Goal: Find specific page/section: Find specific page/section

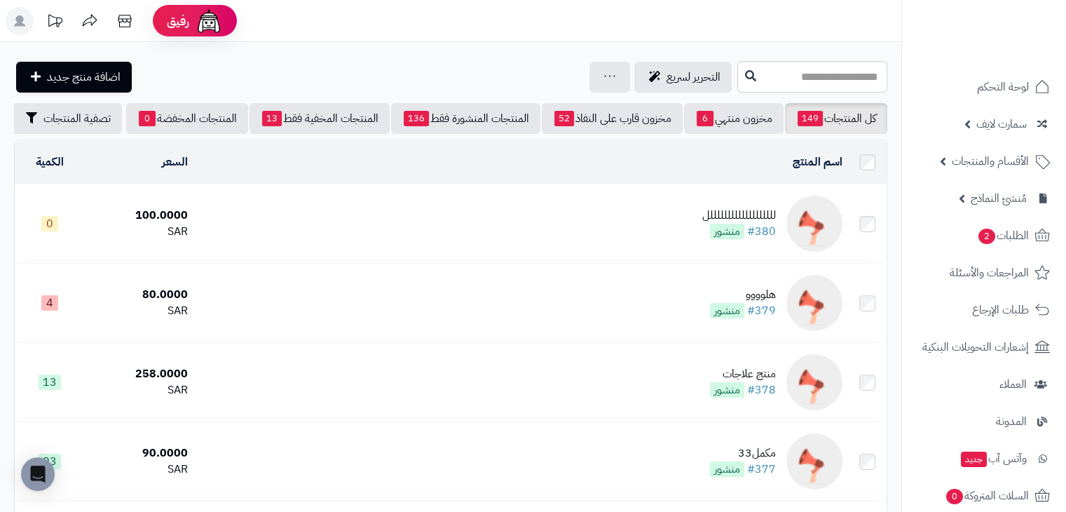
scroll to position [0, -19]
click at [760, 76] on input "text" at bounding box center [812, 77] width 150 height 32
click at [737, 84] on input "text" at bounding box center [812, 77] width 150 height 32
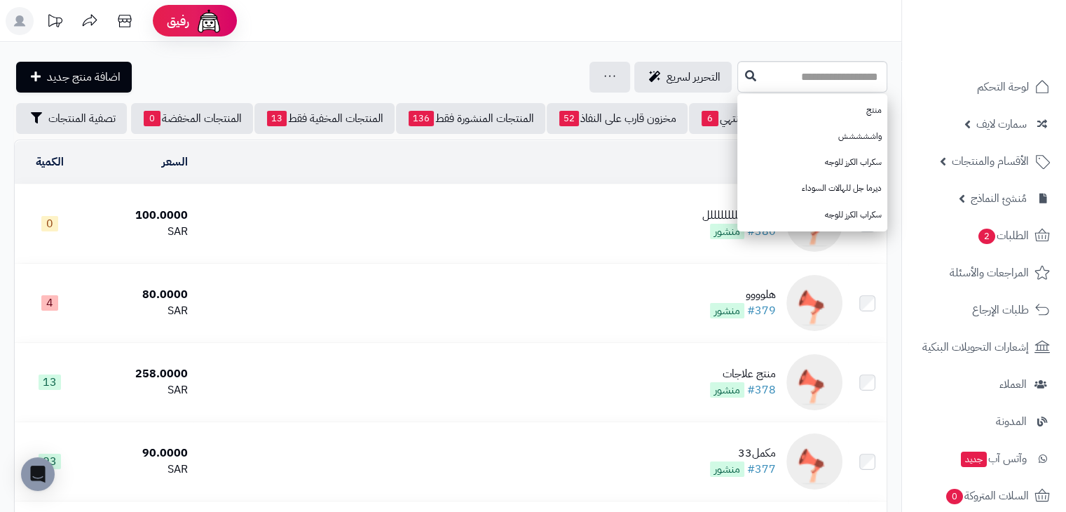
click at [405, 81] on div "التحرير لسريع جرد مخزون المنتجات جرد مخزون الخيارات فقط تعديل أسعار المنتجات ال…" at bounding box center [374, 77] width 720 height 31
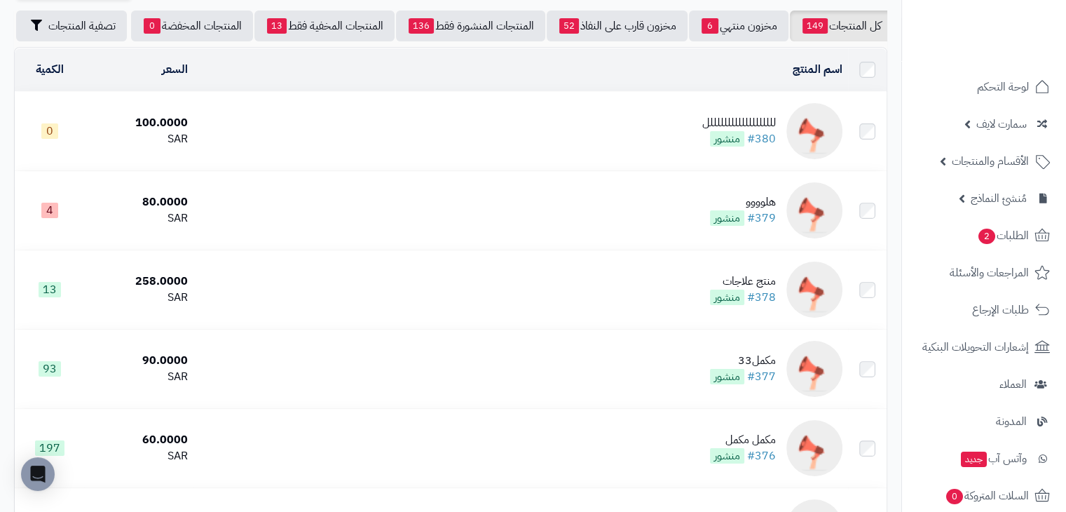
scroll to position [0, 0]
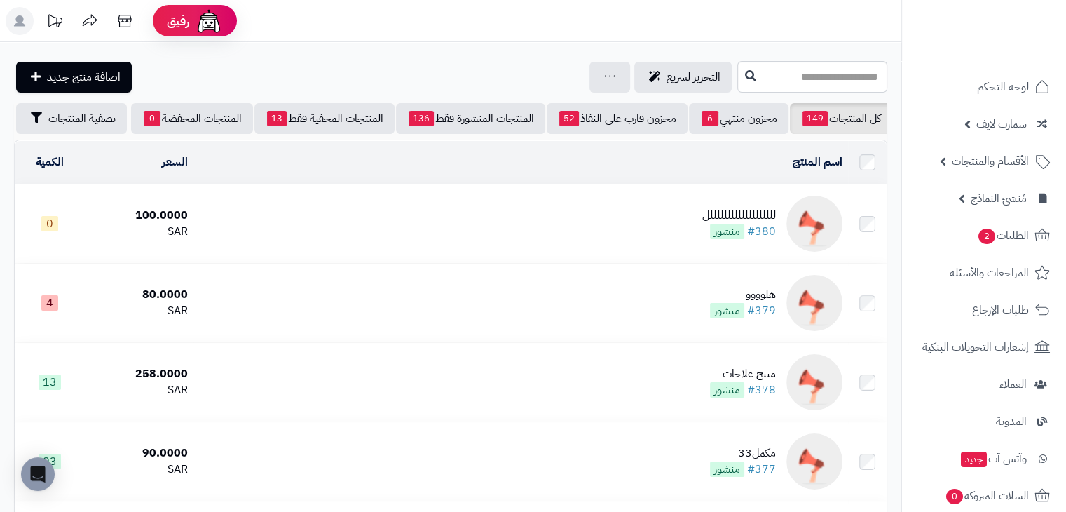
click at [353, 83] on div "التحرير لسريع جرد مخزون المنتجات جرد مخزون الخيارات فقط تعديل أسعار المنتجات ال…" at bounding box center [374, 77] width 720 height 31
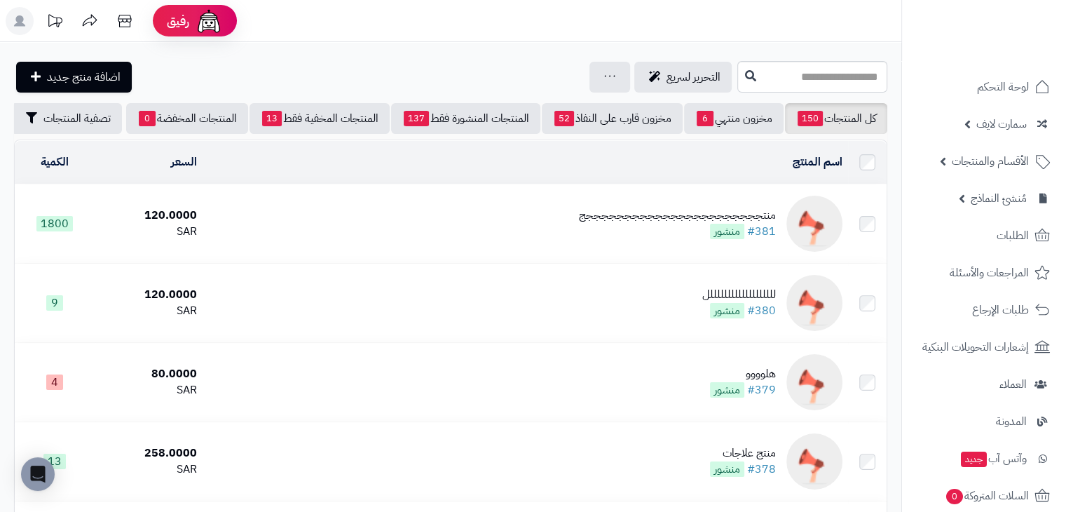
click at [332, 231] on td "منتجججججججججججججججججججججججج #381 منشور" at bounding box center [526, 223] width 646 height 79
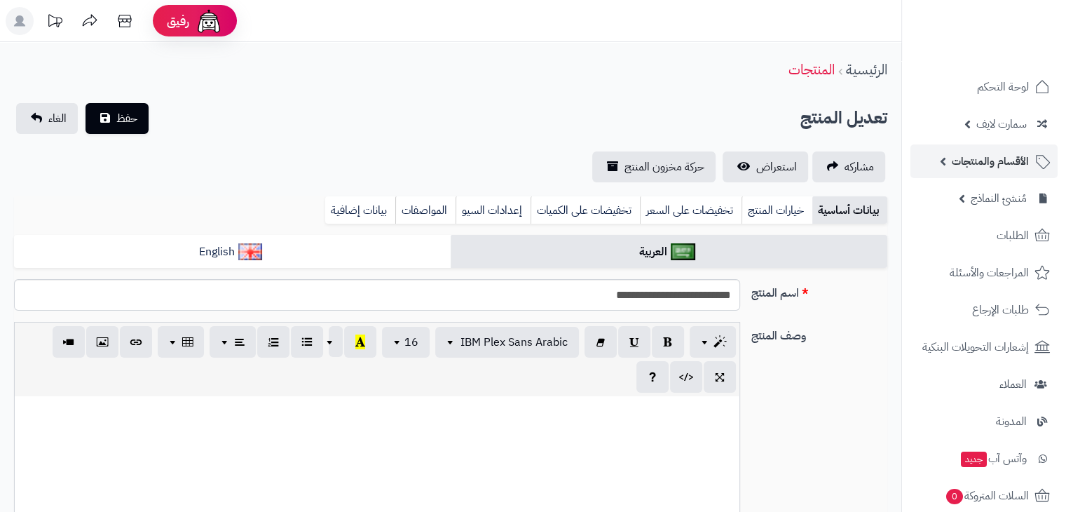
scroll to position [255, 0]
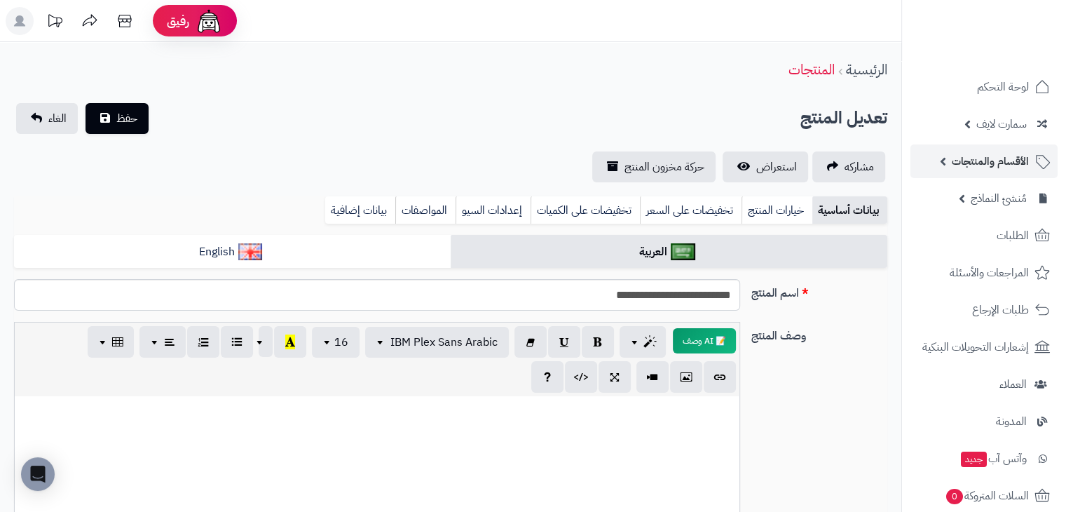
click at [981, 161] on span "الأقسام والمنتجات" at bounding box center [990, 161] width 77 height 20
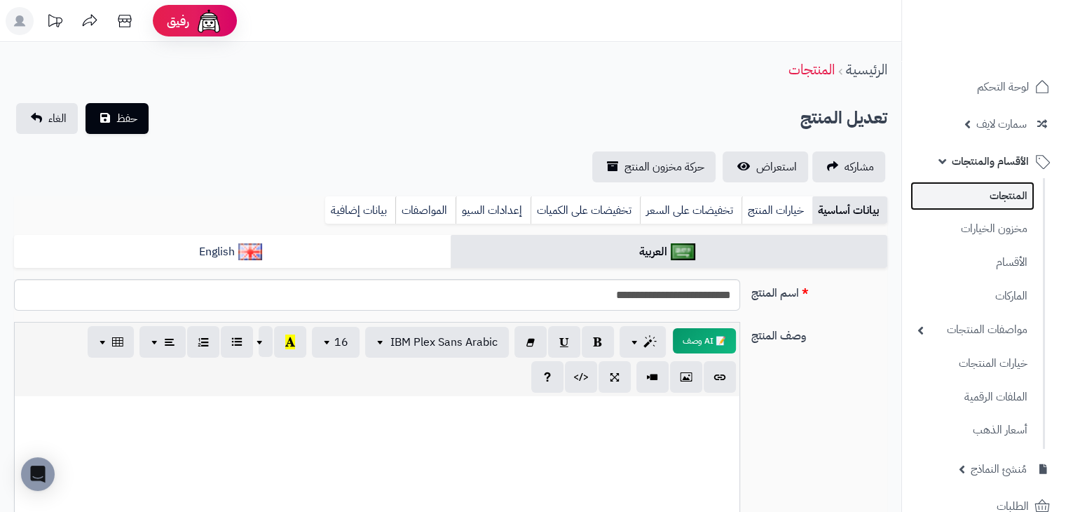
click at [1002, 183] on link "المنتجات" at bounding box center [973, 196] width 124 height 29
click at [1000, 208] on link "المنتجات" at bounding box center [973, 196] width 124 height 29
click at [995, 197] on link "المنتجات" at bounding box center [973, 196] width 124 height 29
click at [991, 198] on link "المنتجات" at bounding box center [973, 196] width 124 height 29
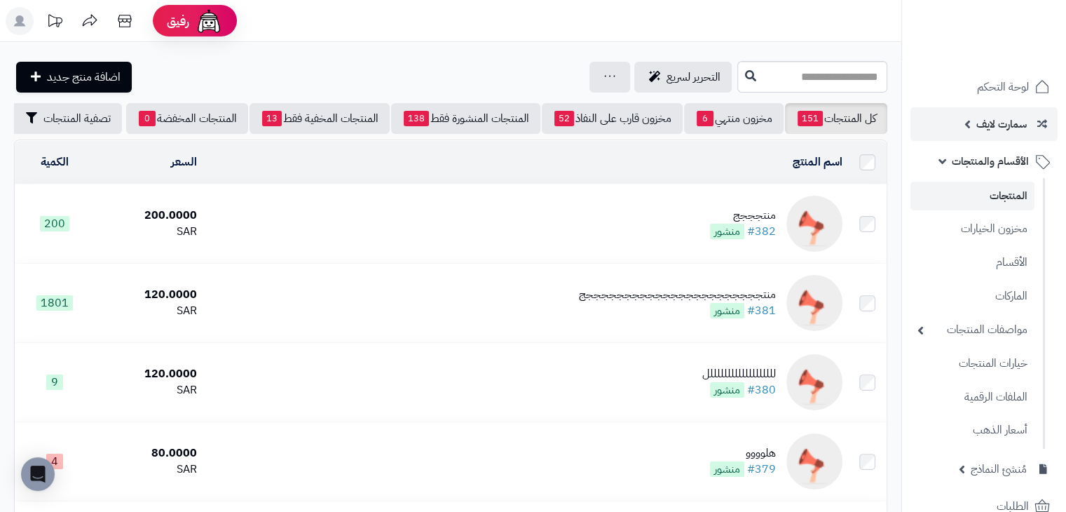
click at [987, 115] on span "سمارت لايف" at bounding box center [1002, 124] width 50 height 20
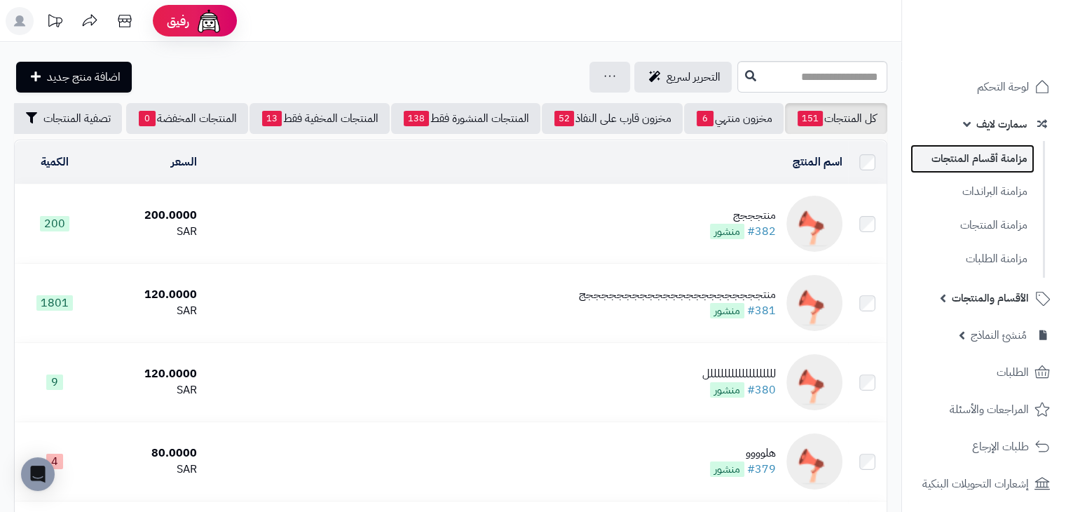
click at [991, 154] on link "مزامنة أقسام المنتجات" at bounding box center [973, 158] width 124 height 29
